Goal: Task Accomplishment & Management: Manage account settings

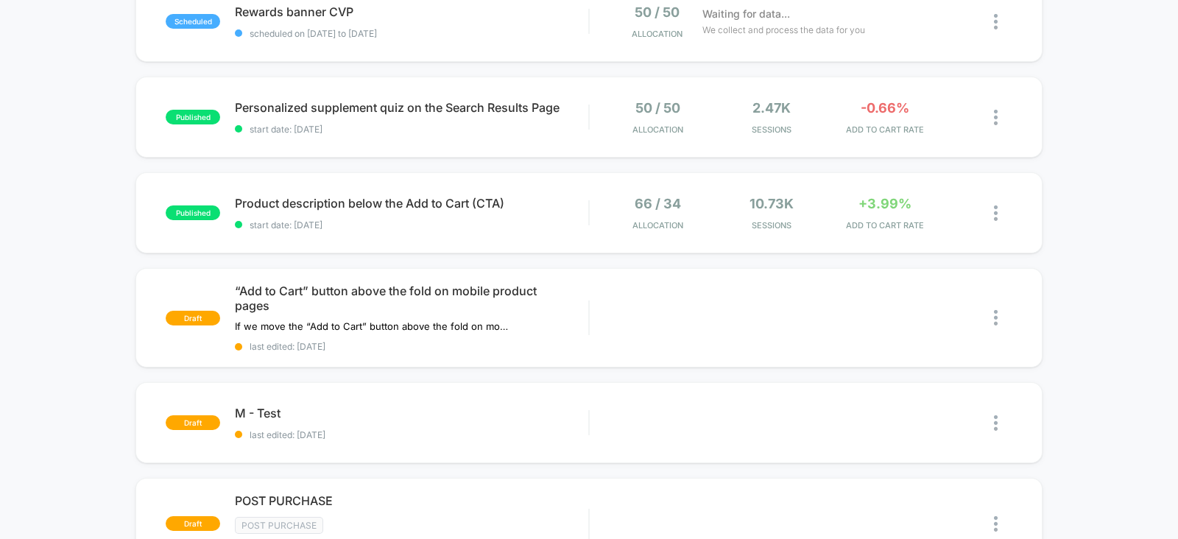
scroll to position [182, 0]
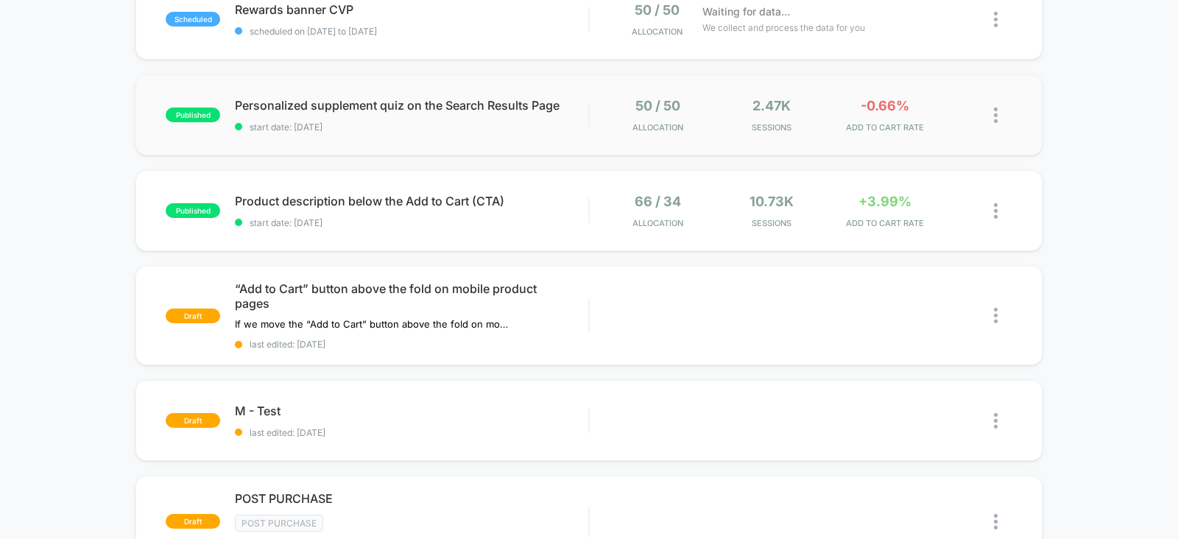
click at [805, 136] on div "published Personalized supplement quiz on the Search Results Page start date: […" at bounding box center [588, 114] width 907 height 81
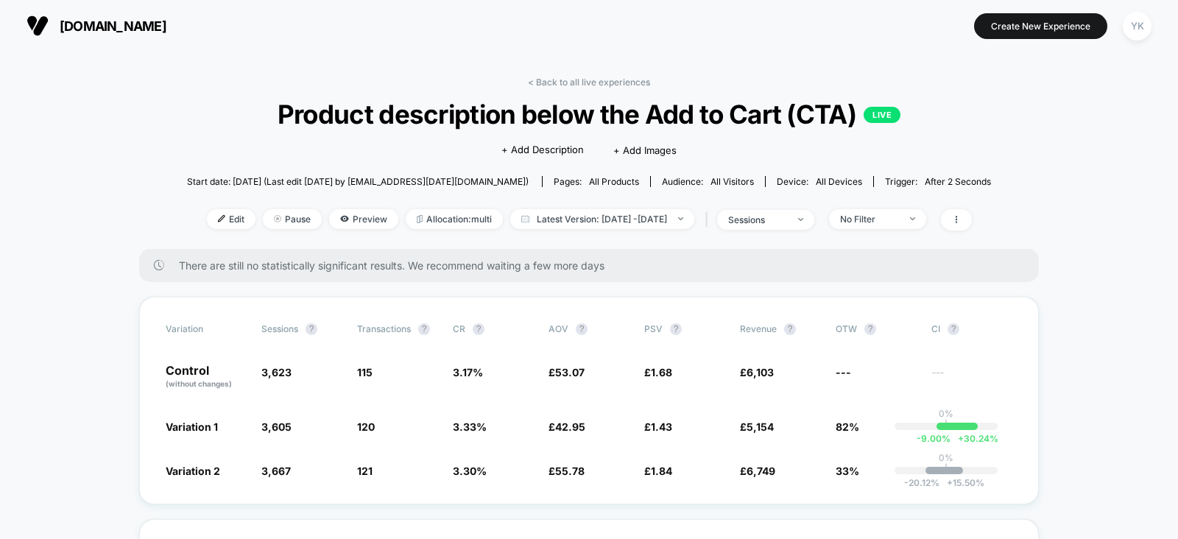
click at [66, 23] on span "[DOMAIN_NAME]" at bounding box center [113, 25] width 107 height 15
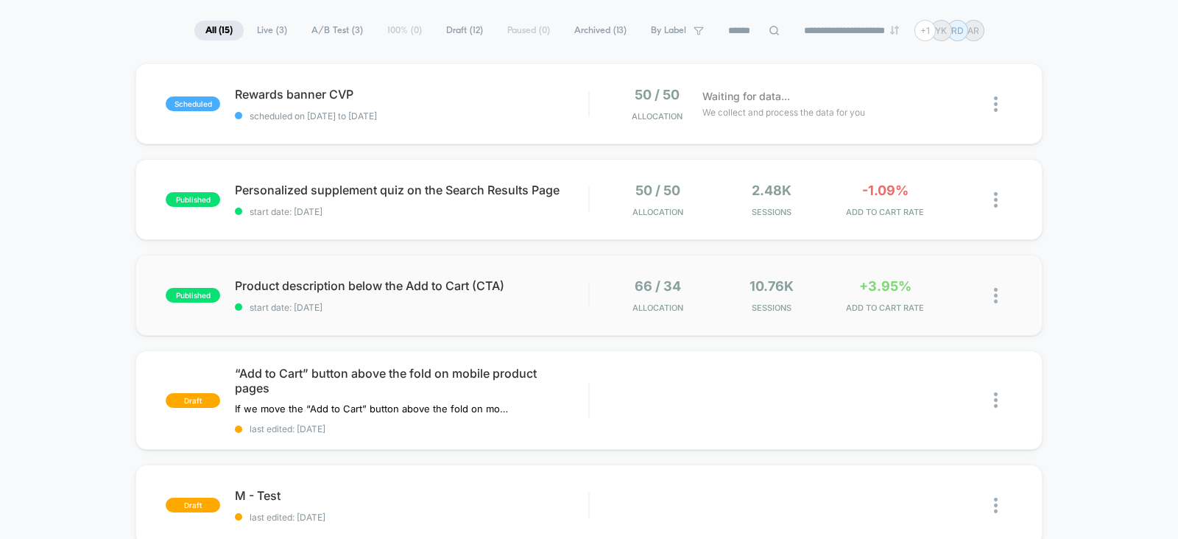
scroll to position [99, 0]
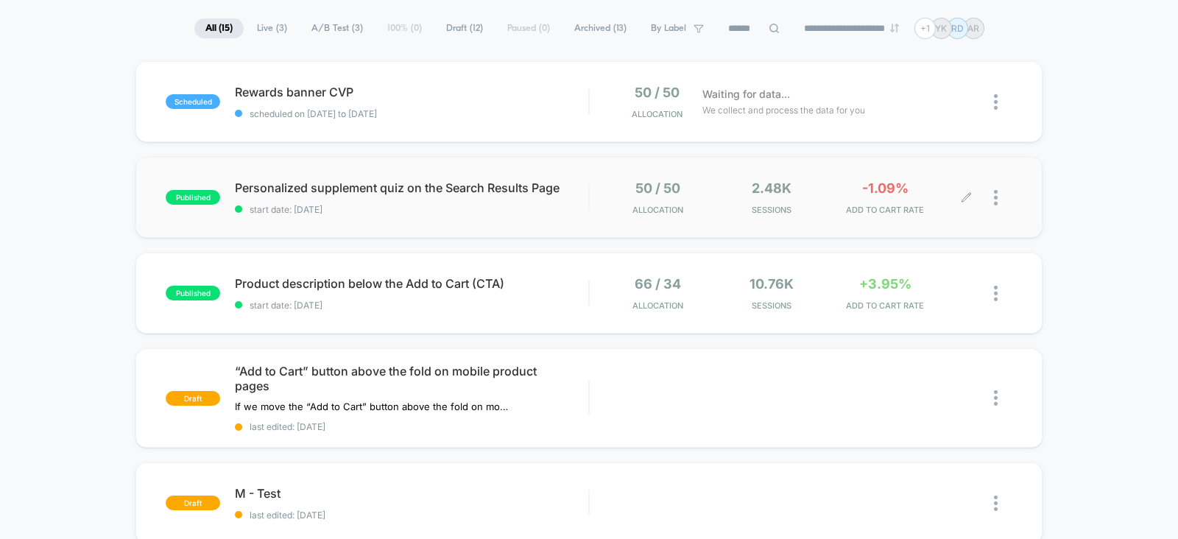
click at [990, 198] on div at bounding box center [990, 197] width 46 height 35
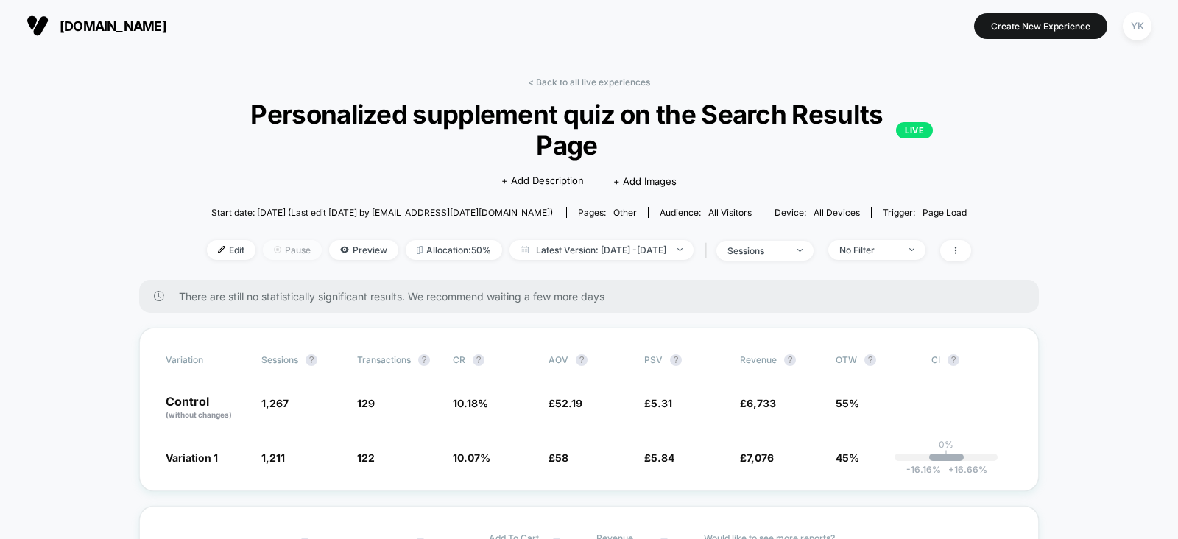
click at [263, 255] on span "Pause" at bounding box center [292, 250] width 59 height 20
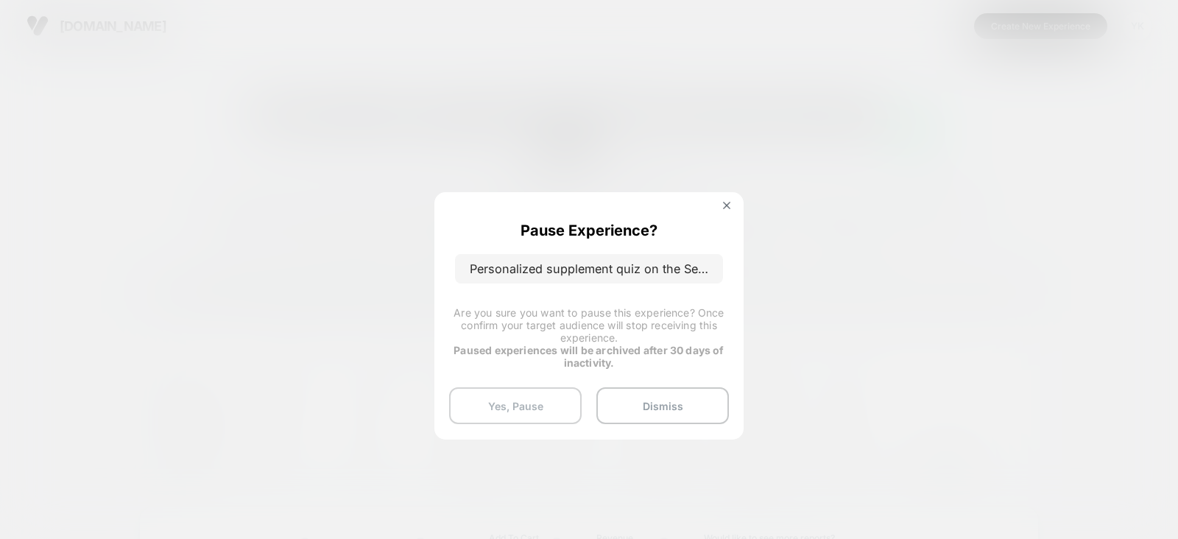
click at [534, 407] on button "Yes, Pause" at bounding box center [515, 405] width 133 height 37
